Goal: Task Accomplishment & Management: Use online tool/utility

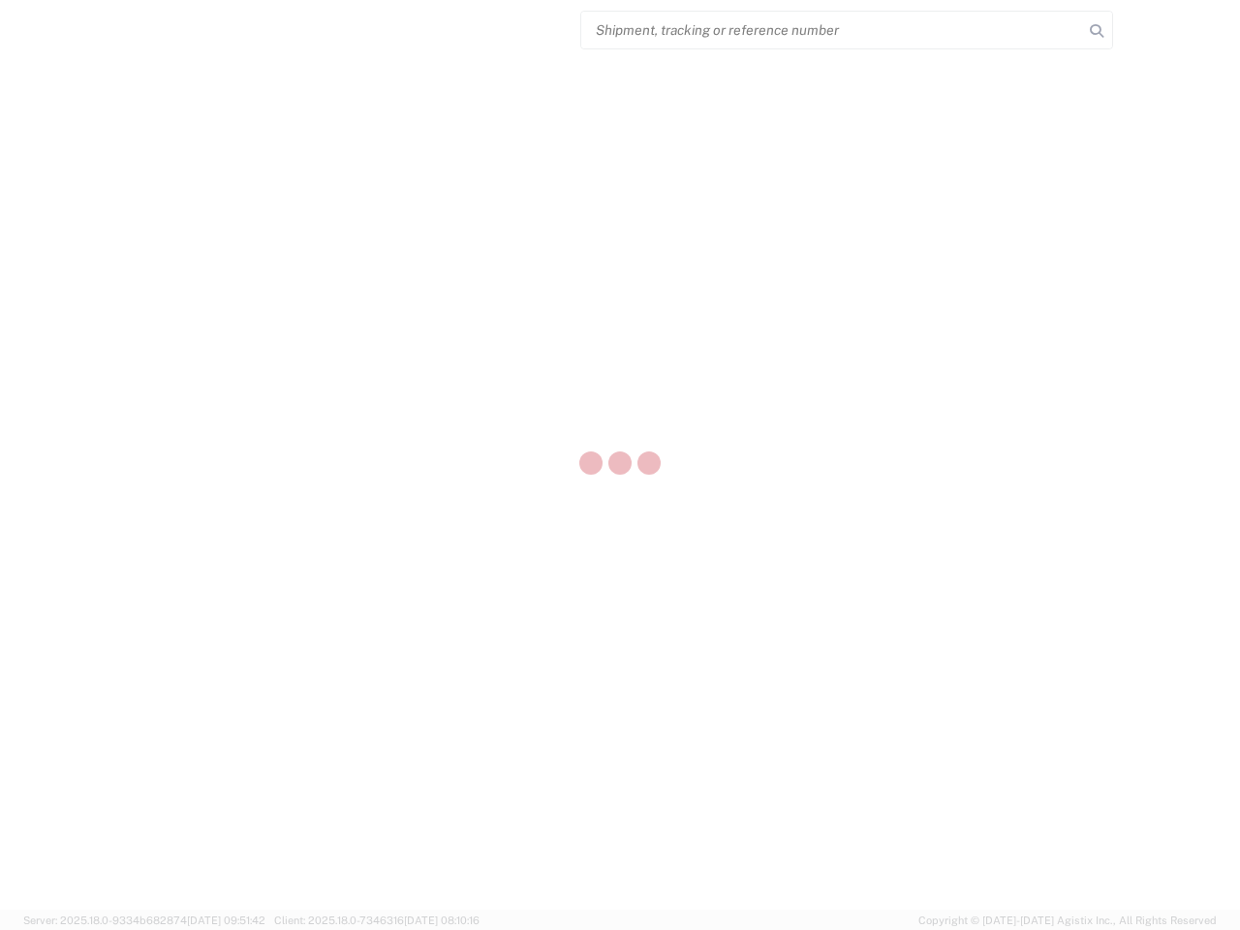
select select "US"
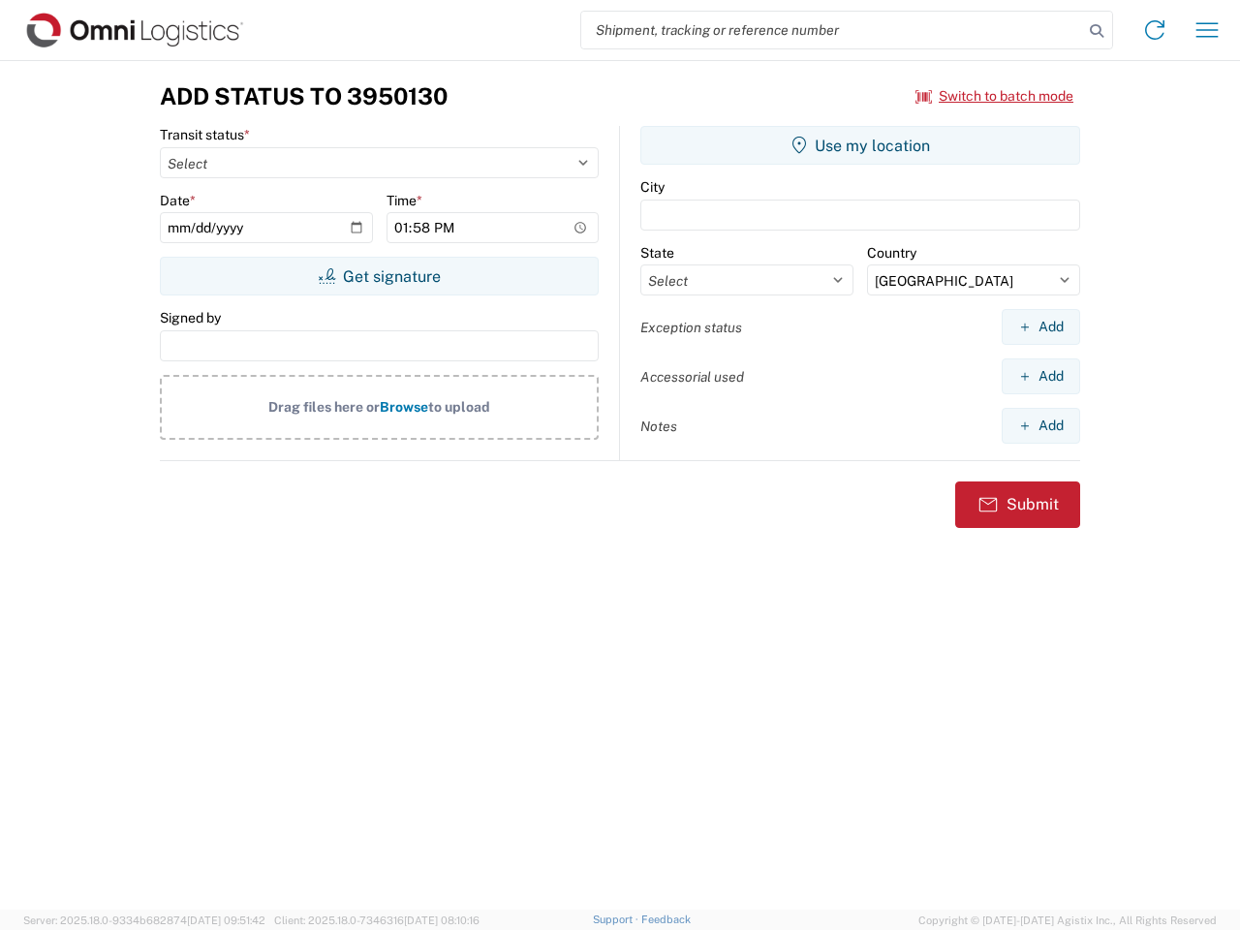
click at [832, 30] on input "search" at bounding box center [832, 30] width 502 height 37
click at [1096, 31] on icon at bounding box center [1096, 30] width 27 height 27
click at [1155, 30] on icon at bounding box center [1154, 30] width 31 height 31
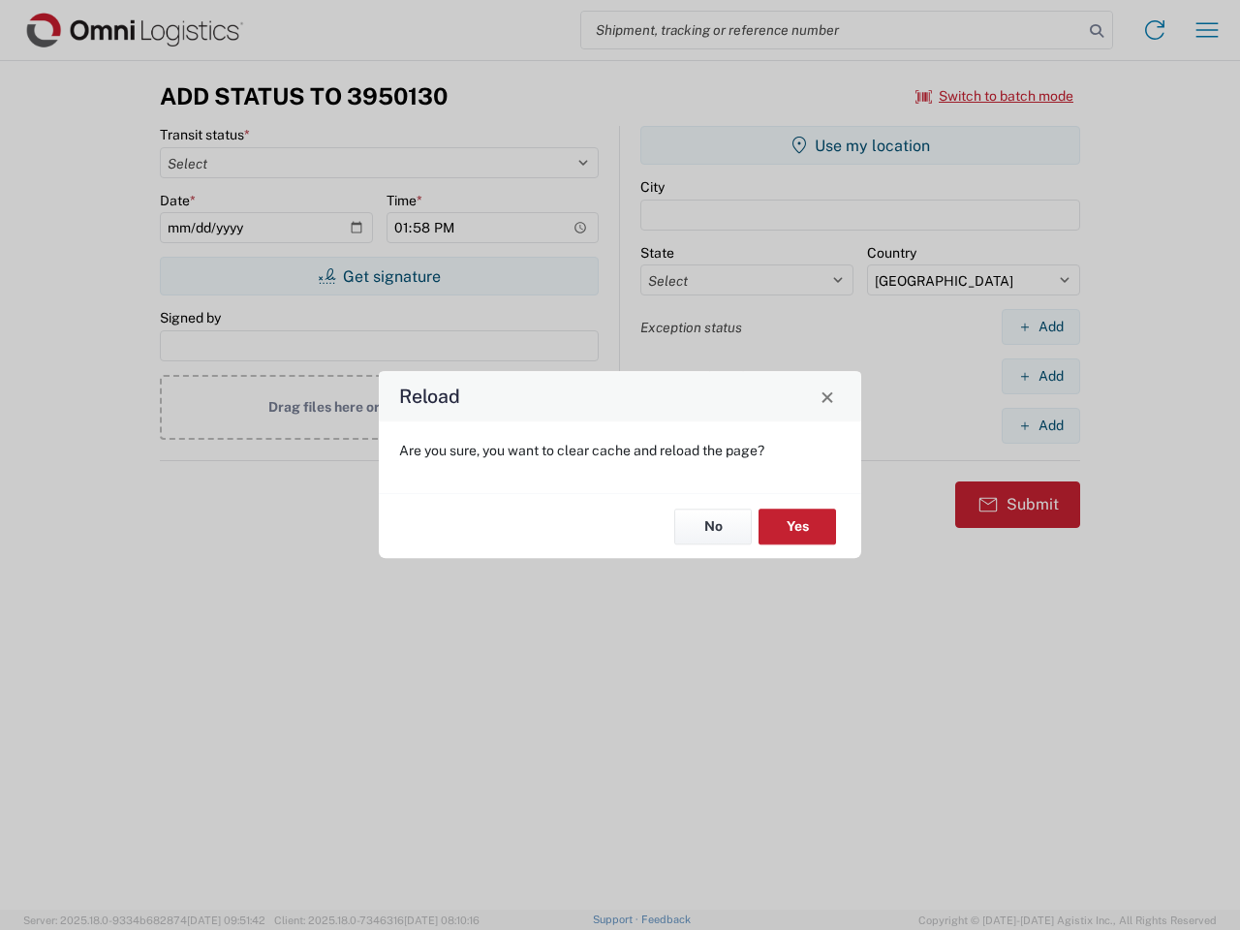
click at [1207, 30] on div "Reload Are you sure, you want to clear cache and reload the page? No Yes" at bounding box center [620, 465] width 1240 height 930
click at [995, 96] on div "Reload Are you sure, you want to clear cache and reload the page? No Yes" at bounding box center [620, 465] width 1240 height 930
click at [379, 276] on div "Reload Are you sure, you want to clear cache and reload the page? No Yes" at bounding box center [620, 465] width 1240 height 930
click at [860, 145] on div "Reload Are you sure, you want to clear cache and reload the page? No Yes" at bounding box center [620, 465] width 1240 height 930
click at [1040, 326] on div "Reload Are you sure, you want to clear cache and reload the page? No Yes" at bounding box center [620, 465] width 1240 height 930
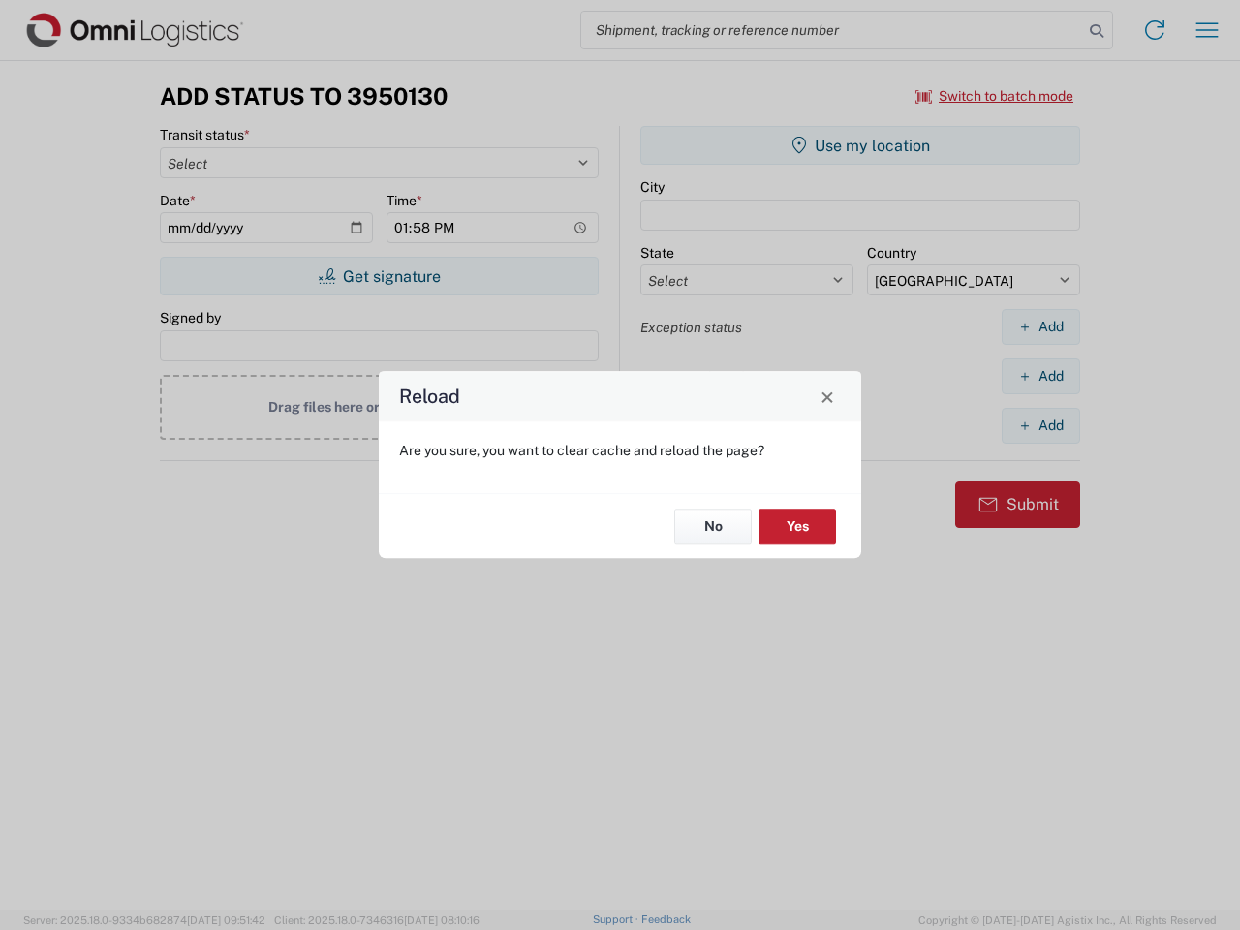
click at [1040, 376] on div "Reload Are you sure, you want to clear cache and reload the page? No Yes" at bounding box center [620, 465] width 1240 height 930
click at [1040, 425] on div "Reload Are you sure, you want to clear cache and reload the page? No Yes" at bounding box center [620, 465] width 1240 height 930
